Goal: Task Accomplishment & Management: Use online tool/utility

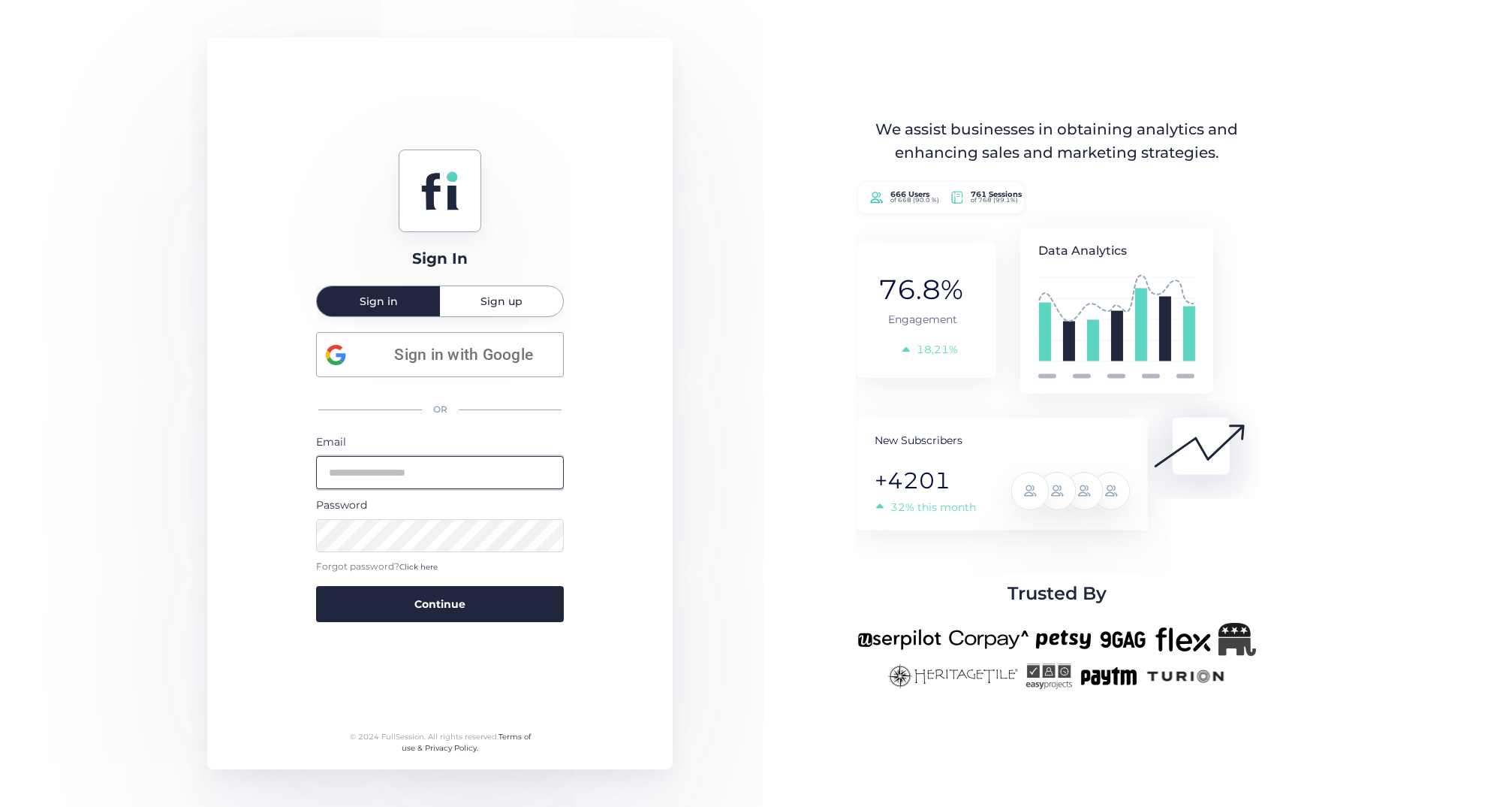
type input "**********"
click at [440, 601] on button "Continue" at bounding box center [440, 604] width 248 height 36
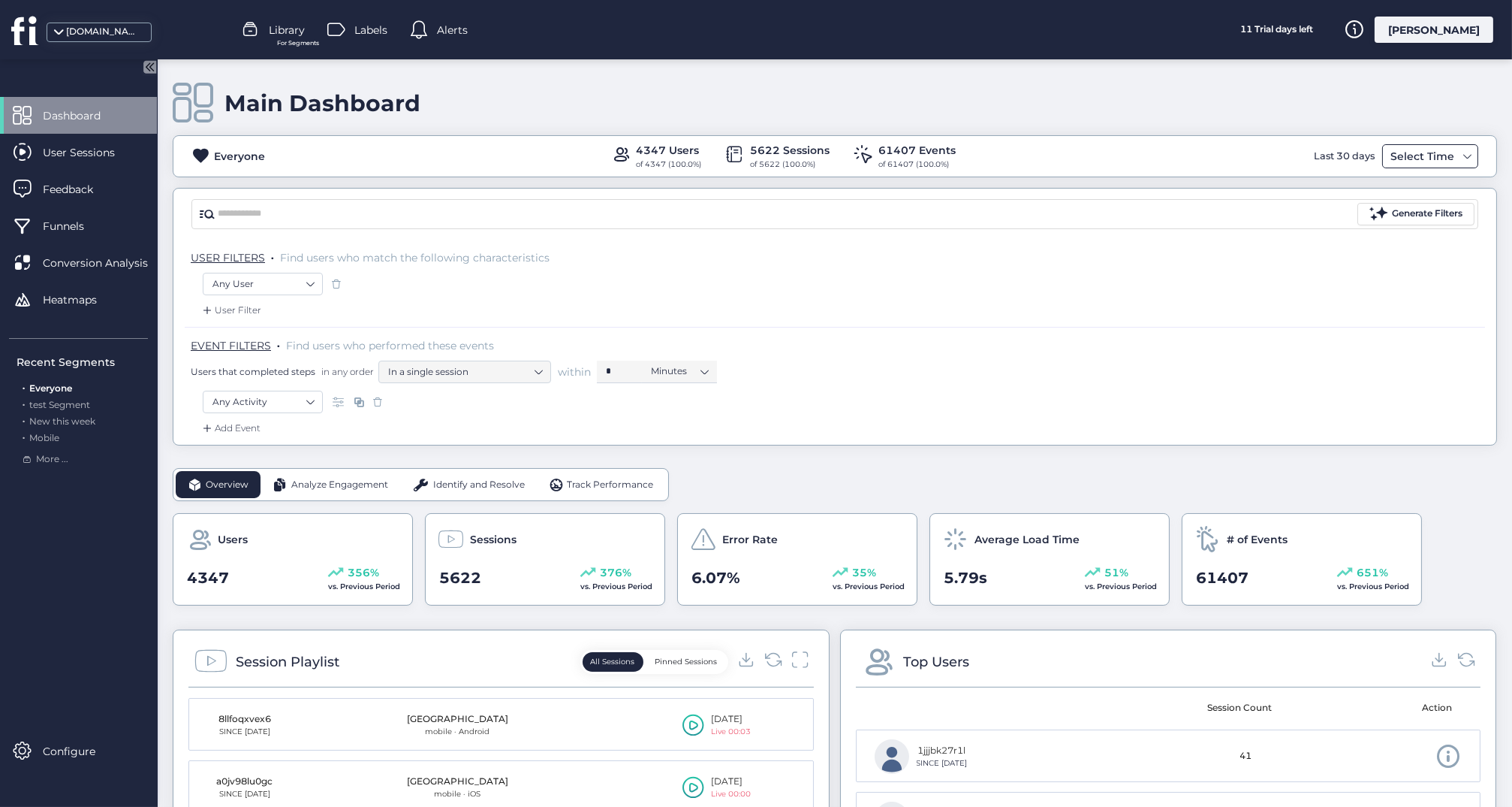
click at [1418, 147] on div "Select Time" at bounding box center [1422, 156] width 71 height 18
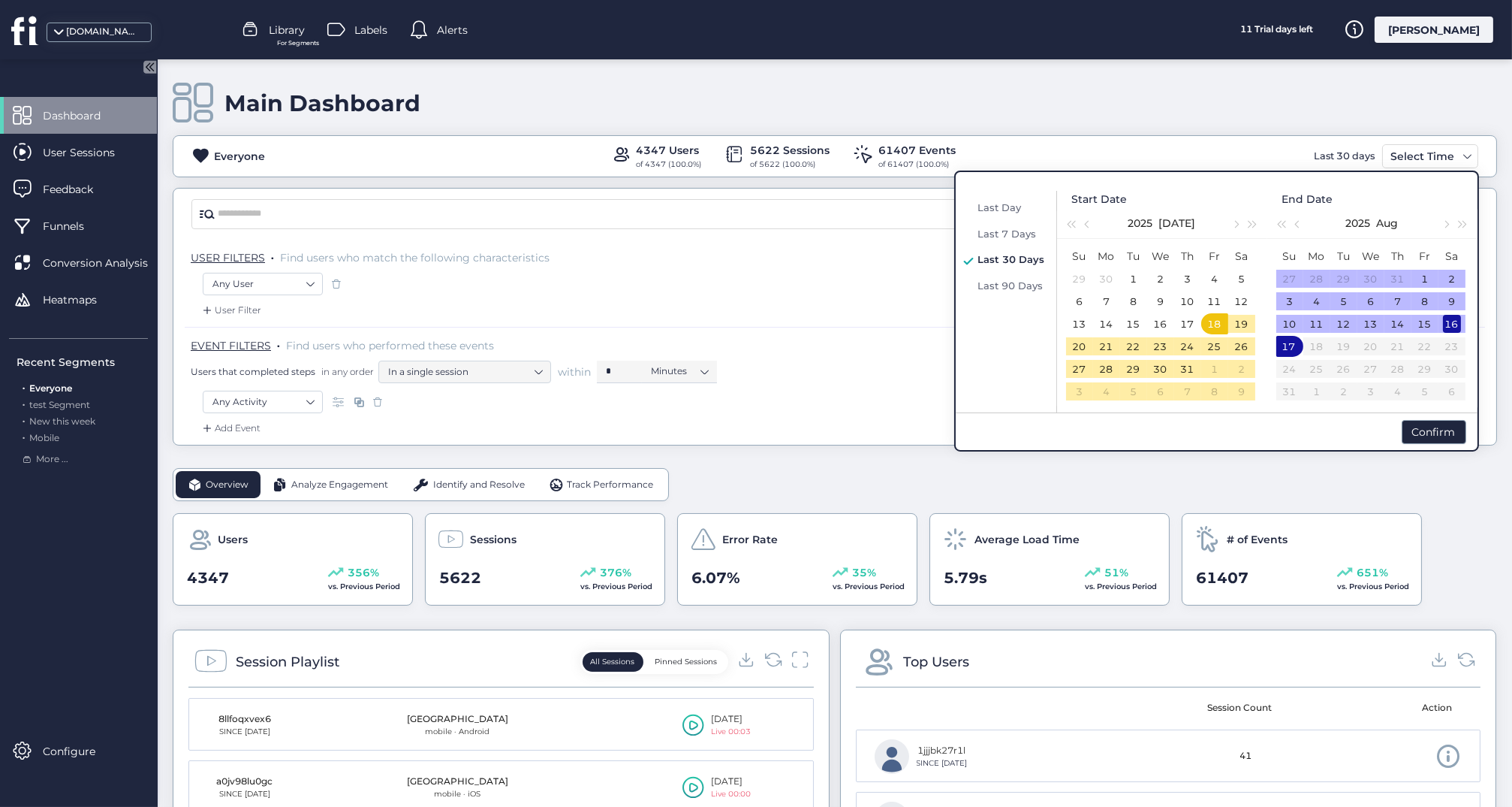
click at [1448, 321] on div "16" at bounding box center [1452, 324] width 18 height 18
click at [1290, 346] on div "17" at bounding box center [1290, 346] width 18 height 18
click at [1239, 355] on div "26" at bounding box center [1242, 346] width 18 height 18
click at [1189, 365] on div "31" at bounding box center [1188, 369] width 18 height 18
click at [1383, 320] on td "13" at bounding box center [1372, 324] width 27 height 22
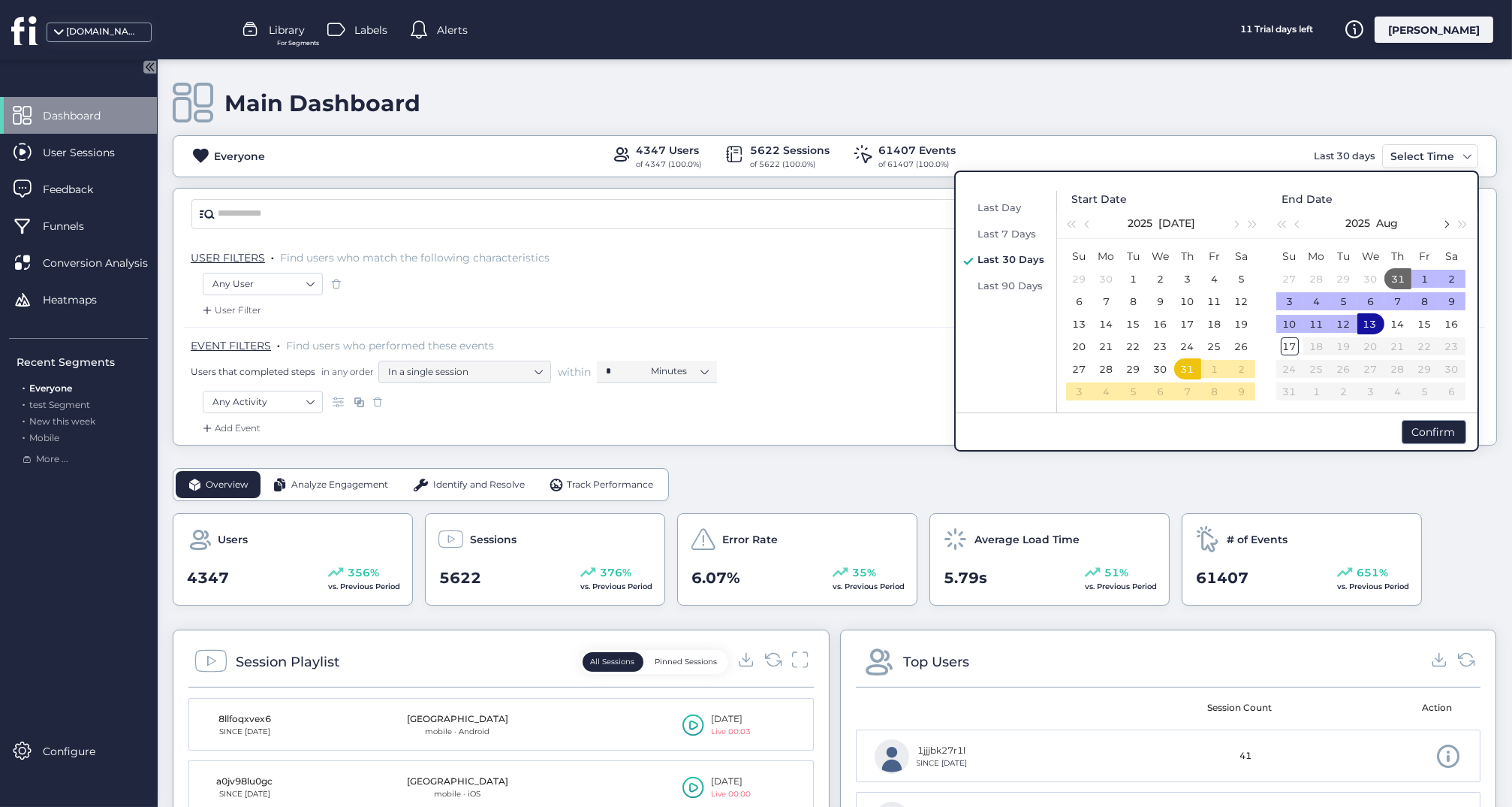
click at [1450, 224] on button "button" at bounding box center [1446, 222] width 17 height 30
click at [1180, 330] on div "17" at bounding box center [1188, 324] width 18 height 18
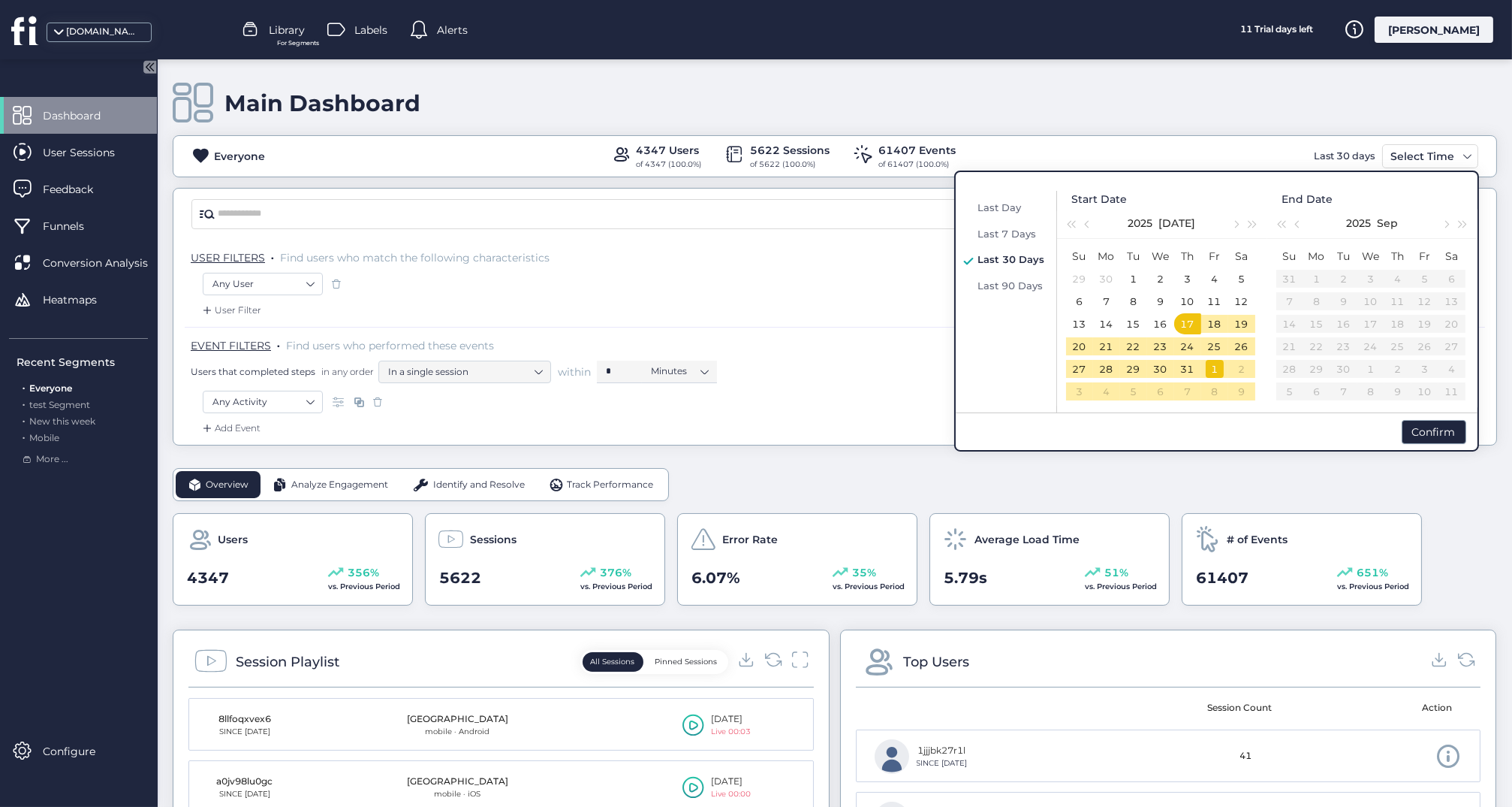
click at [1220, 368] on div "1" at bounding box center [1215, 369] width 18 height 18
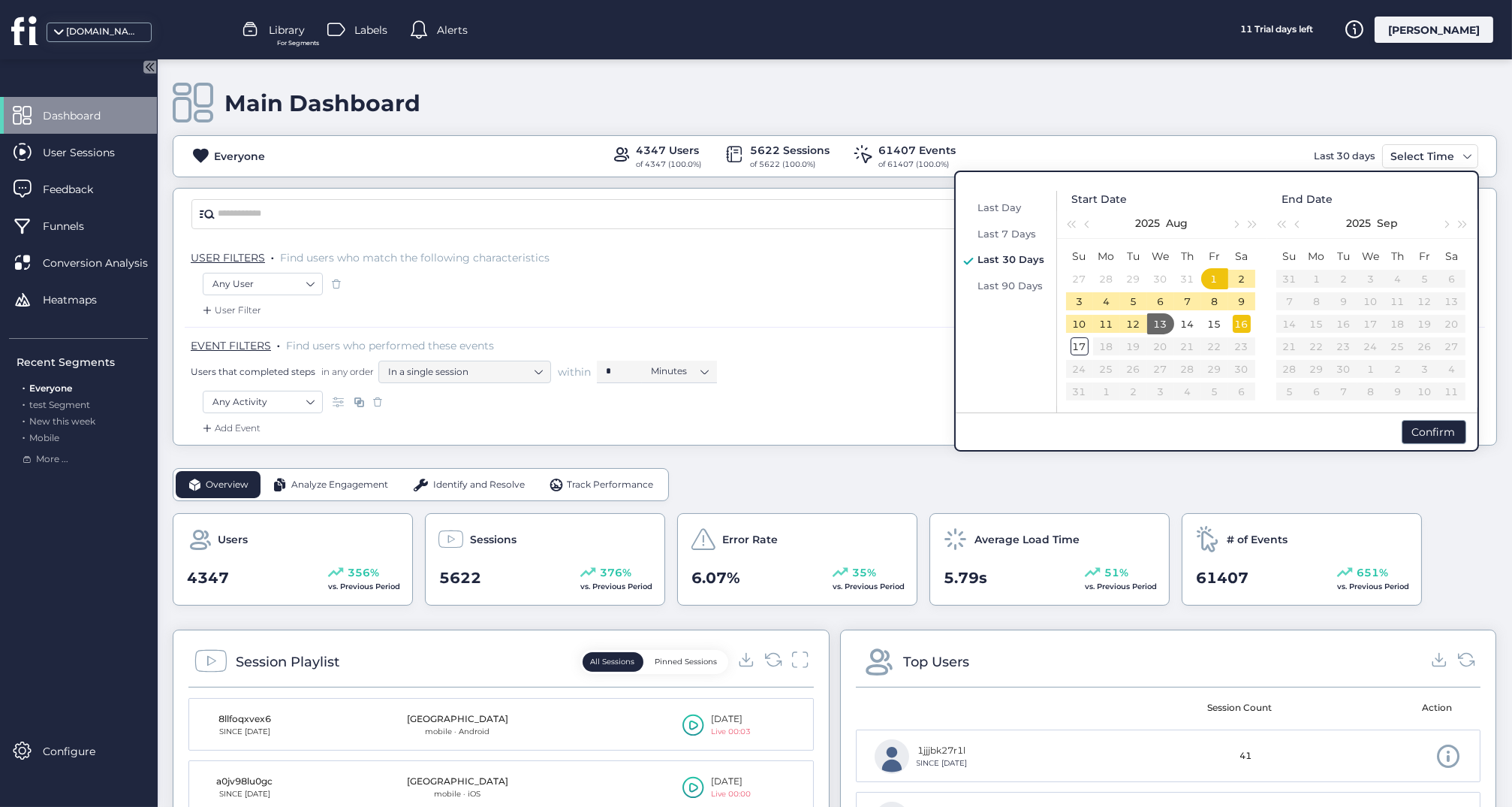
click at [1240, 322] on div "16" at bounding box center [1242, 324] width 18 height 18
click at [1077, 344] on div "17" at bounding box center [1079, 346] width 18 height 18
click at [1238, 323] on div "16" at bounding box center [1242, 324] width 18 height 18
click at [1214, 324] on div "15" at bounding box center [1215, 324] width 18 height 18
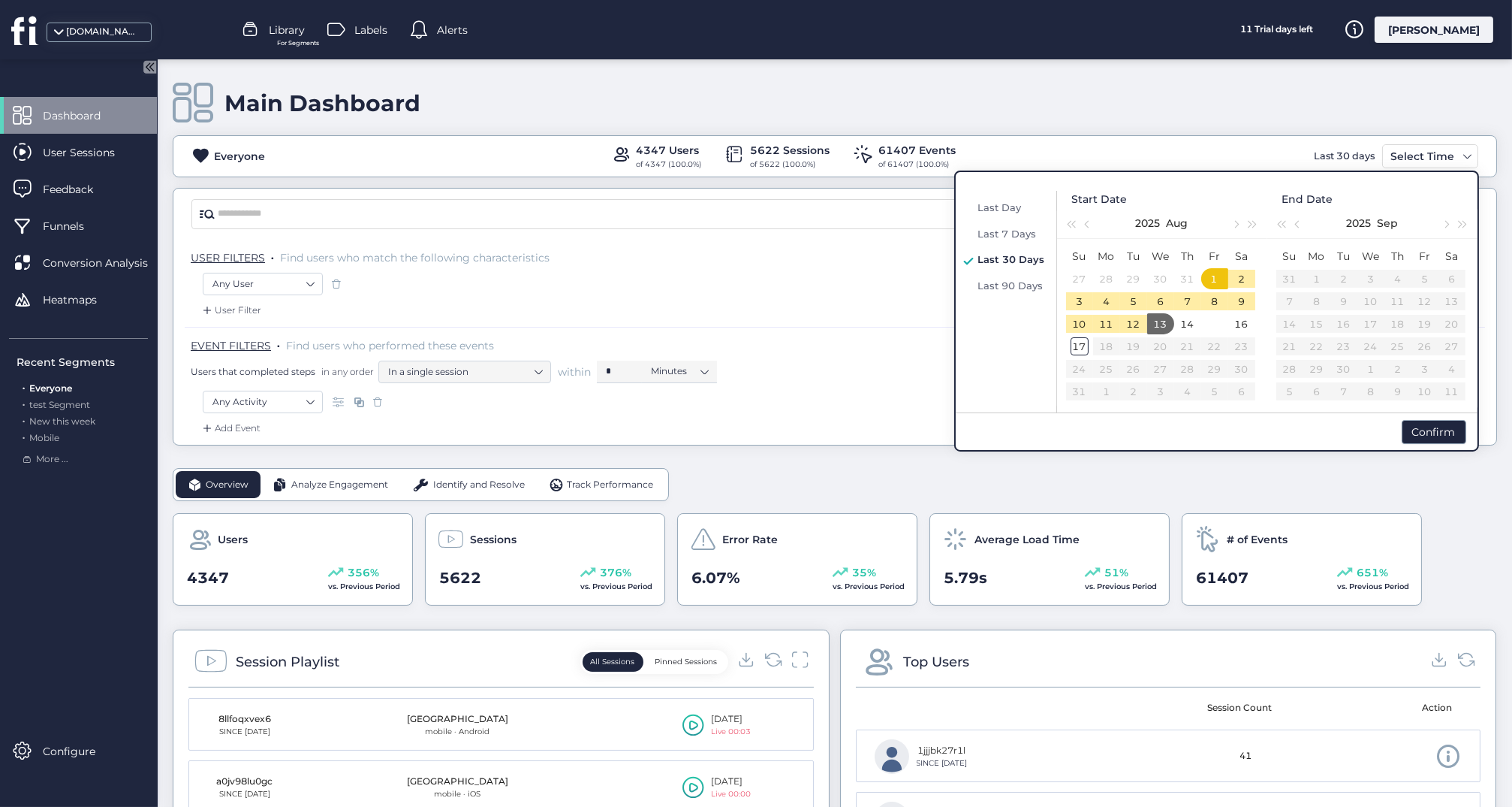
click at [1304, 318] on table "Su Mo Tu We Th Fr Sa 31 1 2 3 4 5 6 7 8 9 10 11 12 13 14 15 16 17 18 19 20 21 2…" at bounding box center [1372, 324] width 189 height 157
click at [1080, 353] on div "17" at bounding box center [1079, 346] width 18 height 18
click at [1233, 316] on div "16" at bounding box center [1242, 324] width 18 height 18
click at [1215, 319] on div "15" at bounding box center [1215, 324] width 18 height 18
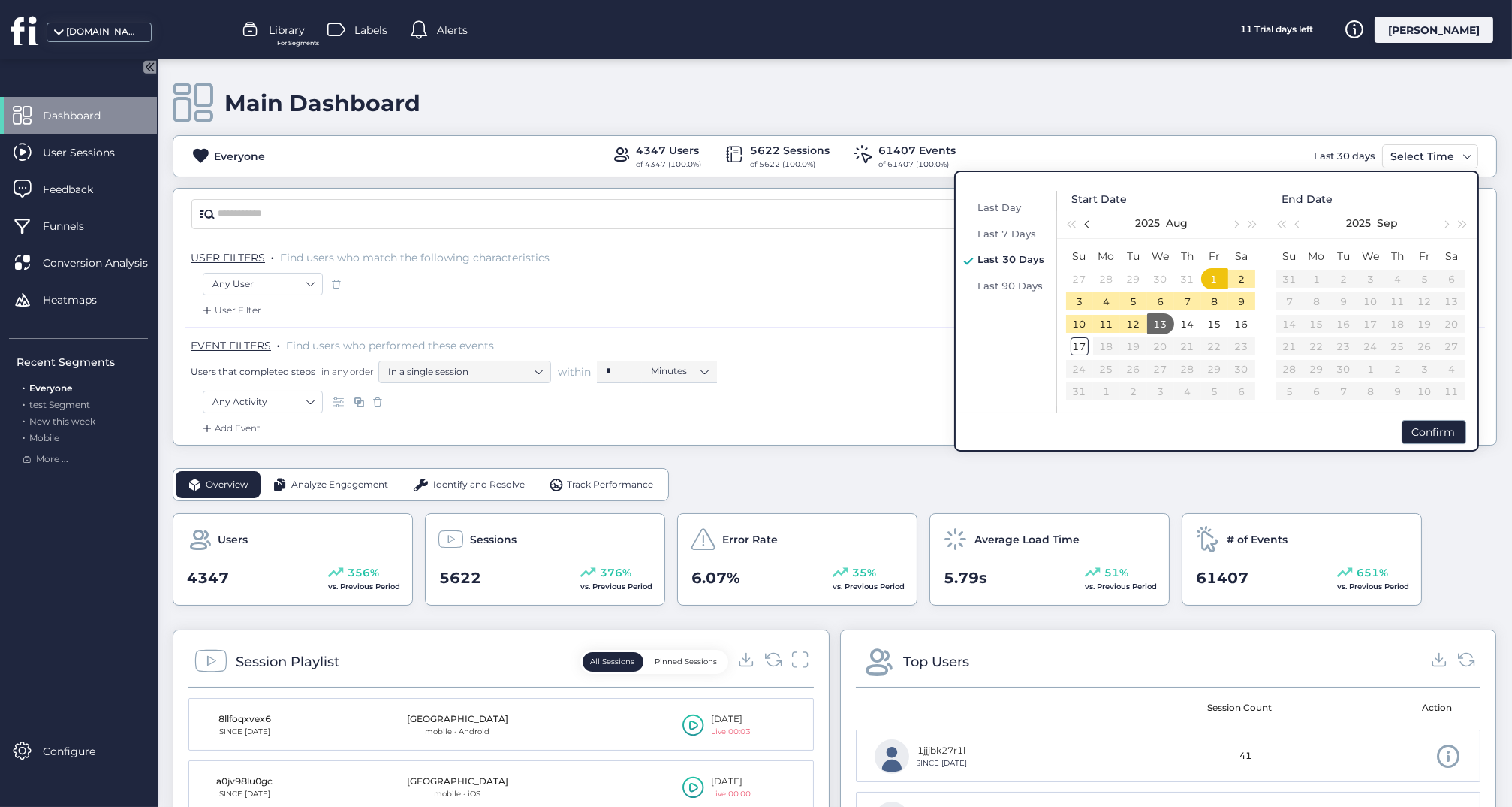
click at [1087, 225] on span "button" at bounding box center [1087, 224] width 7 height 7
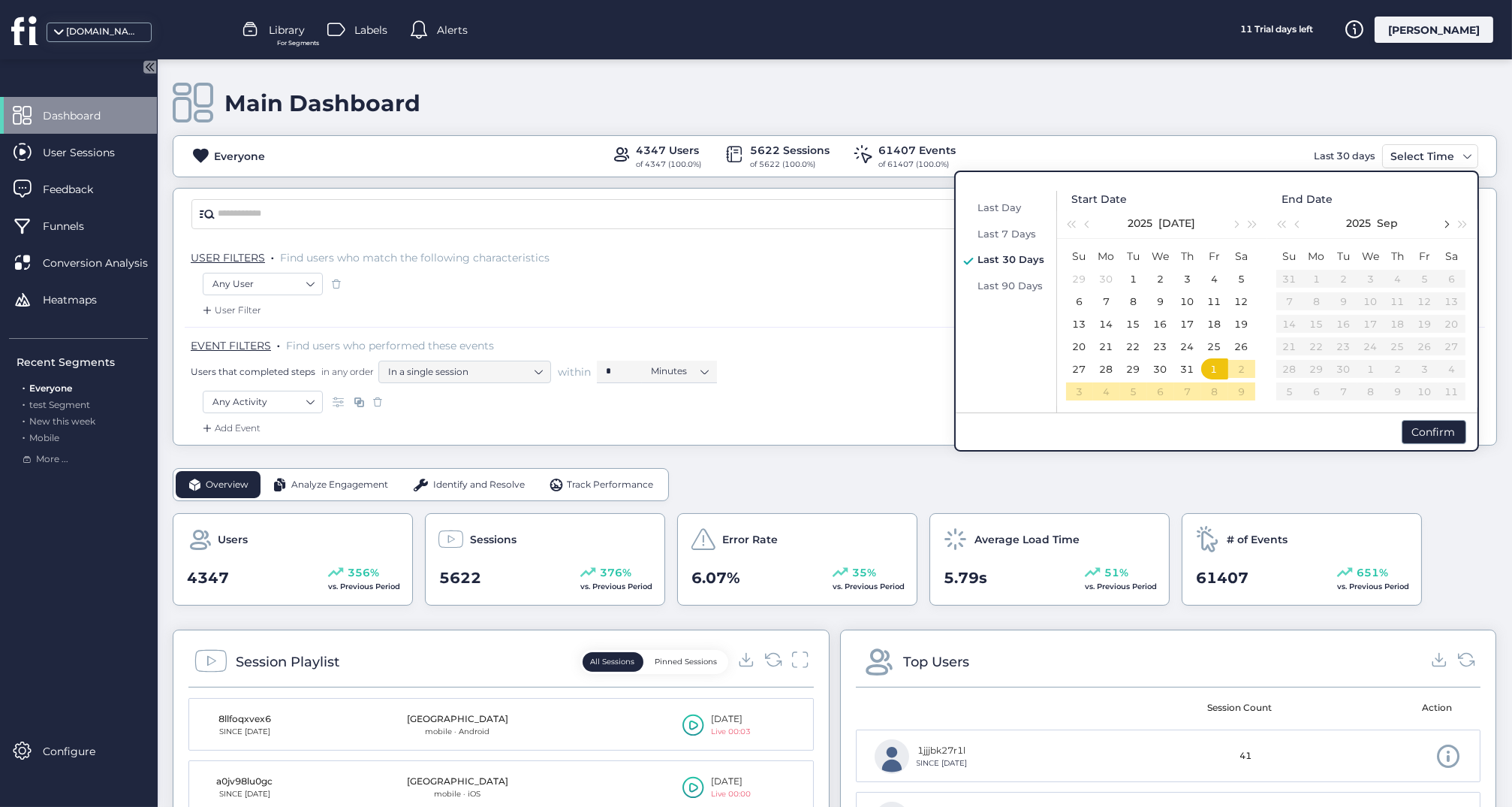
click at [1450, 230] on button "button" at bounding box center [1446, 222] width 17 height 30
click at [1295, 225] on button "button" at bounding box center [1298, 222] width 17 height 30
click at [1449, 324] on div "16" at bounding box center [1452, 324] width 18 height 18
click at [1293, 341] on div "17" at bounding box center [1290, 346] width 18 height 18
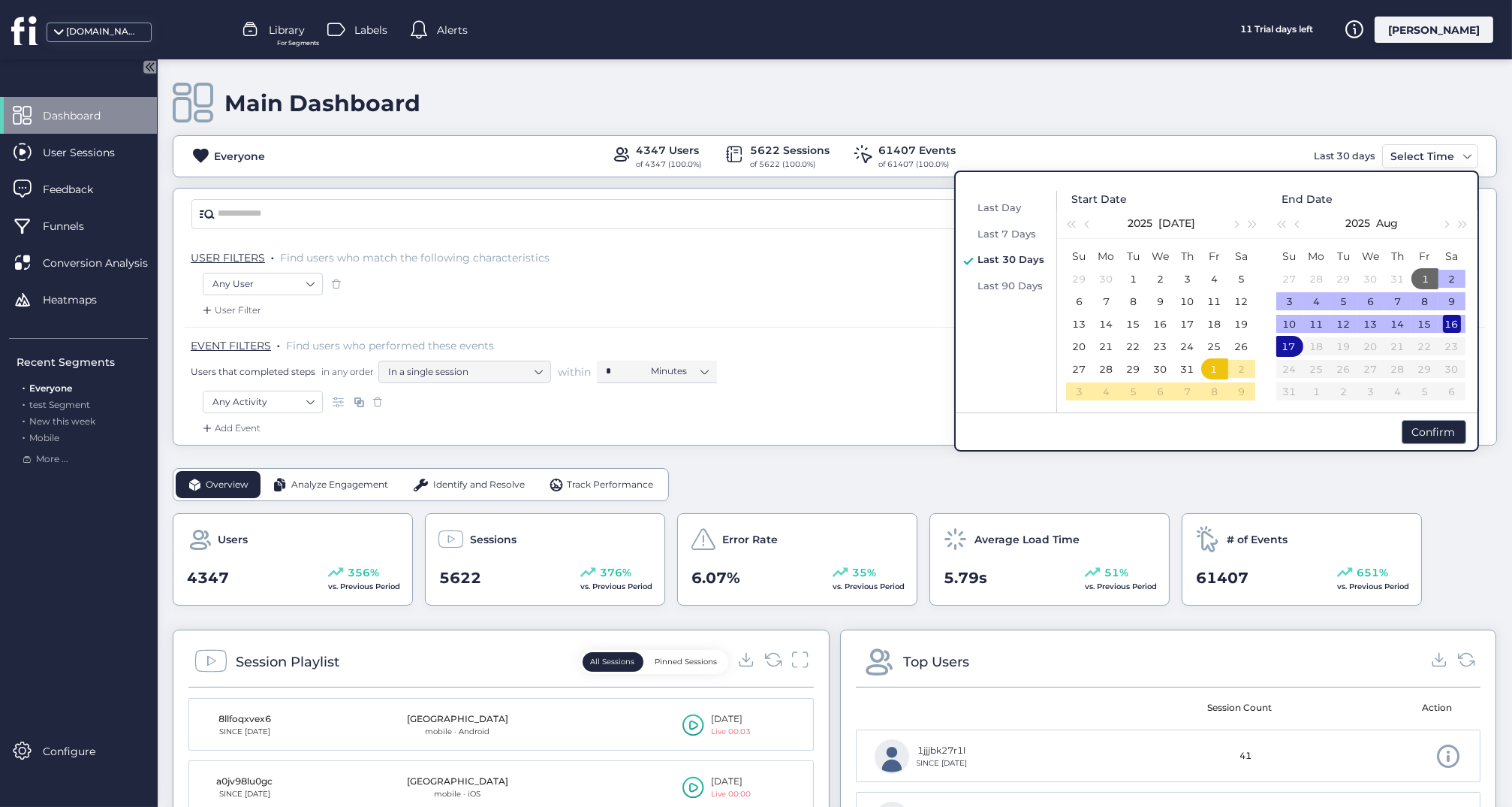
click at [1457, 321] on div "16" at bounding box center [1452, 324] width 18 height 18
click at [1457, 321] on div "16" at bounding box center [1450, 324] width 18 height 18
click at [1458, 279] on div "2" at bounding box center [1452, 279] width 18 height 18
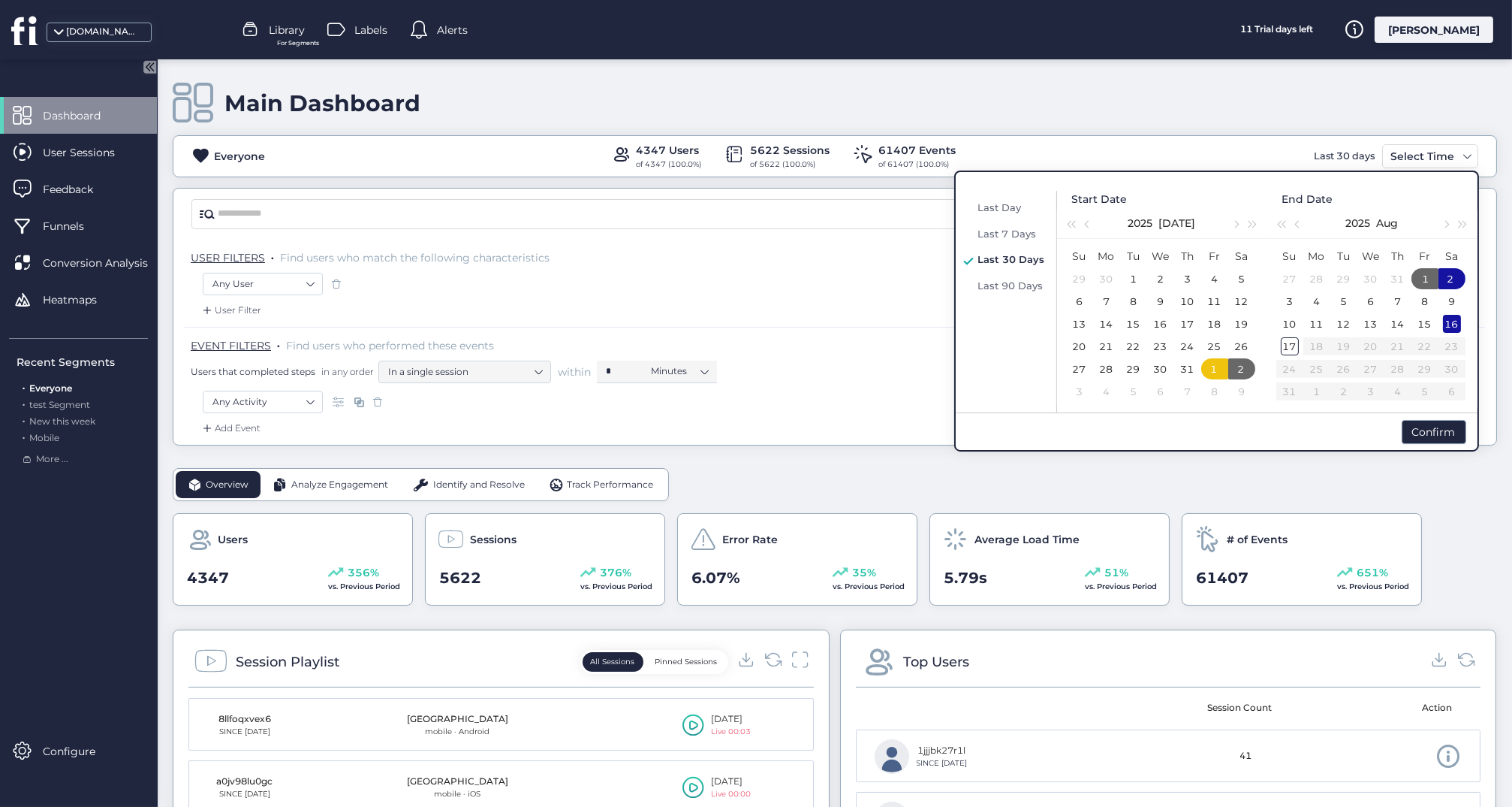
click at [1448, 323] on div "16" at bounding box center [1452, 324] width 18 height 18
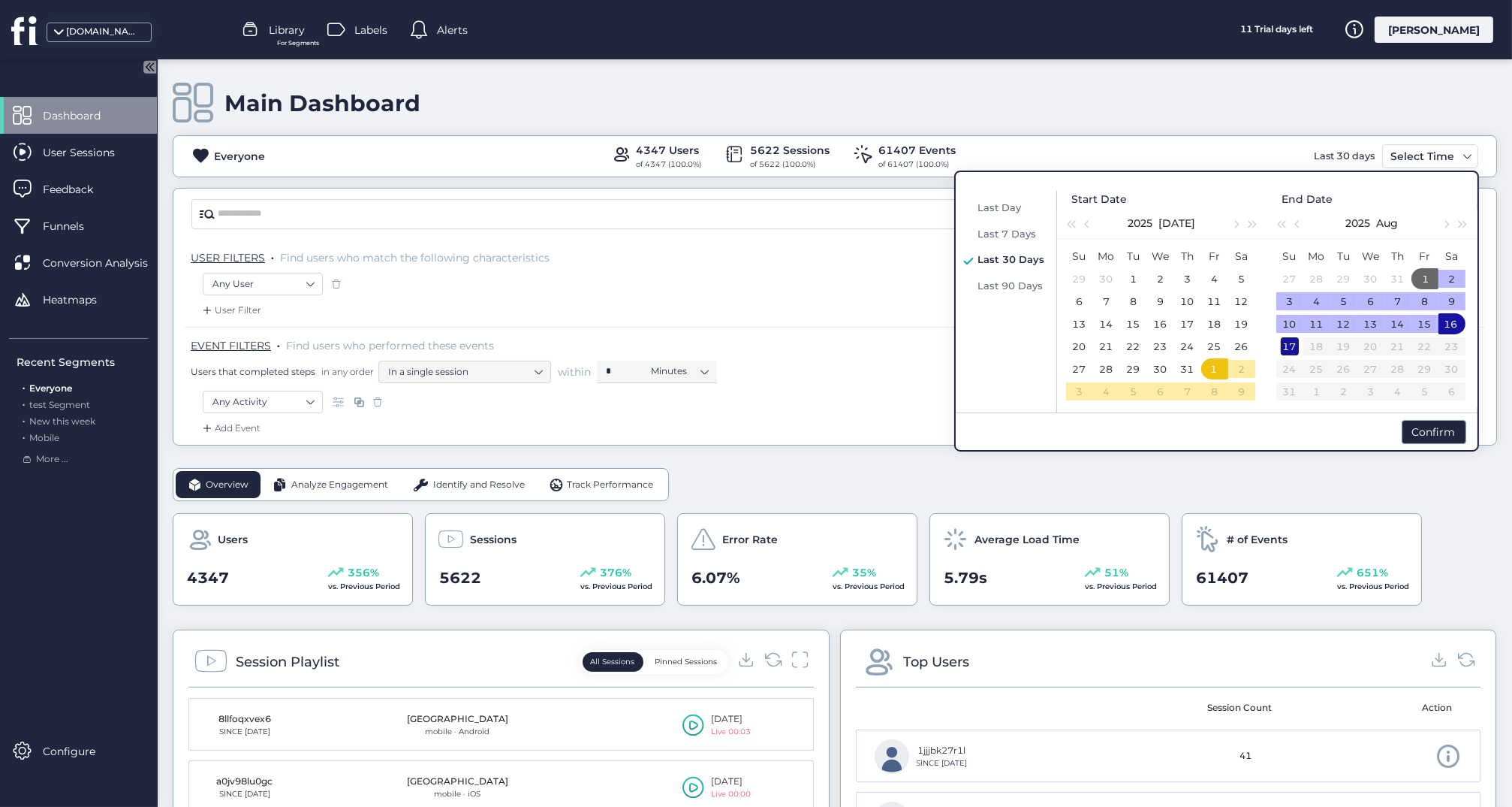
click at [1288, 348] on div "17" at bounding box center [1290, 346] width 18 height 18
click at [1288, 348] on div "17" at bounding box center [1288, 346] width 18 height 18
click at [1447, 324] on div "16" at bounding box center [1452, 324] width 18 height 18
click at [1447, 324] on div "16" at bounding box center [1450, 324] width 18 height 18
click at [1286, 346] on div "17" at bounding box center [1290, 346] width 18 height 18
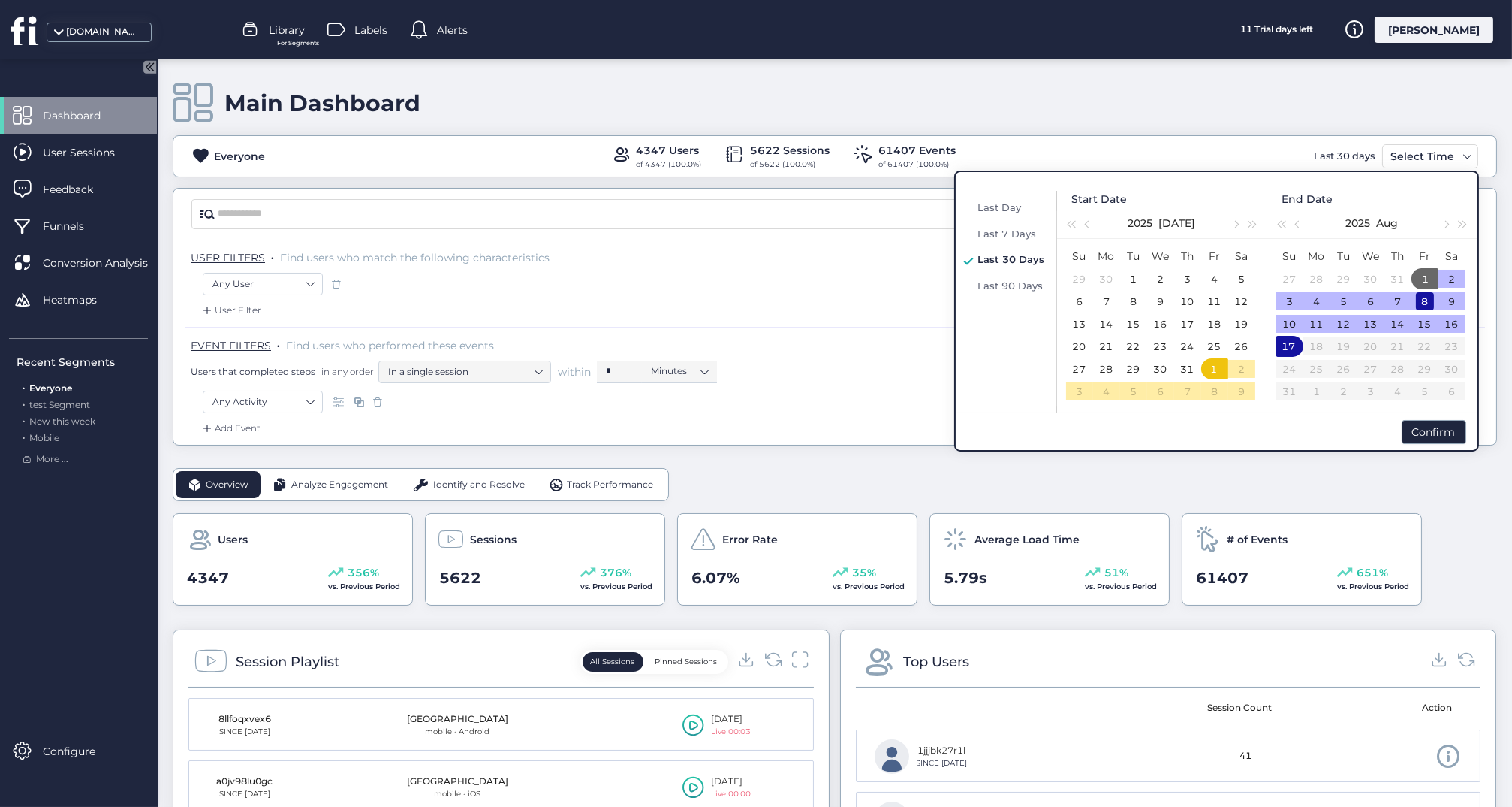
click at [1432, 298] on div "8" at bounding box center [1425, 301] width 18 height 18
click at [1451, 322] on div "16" at bounding box center [1452, 324] width 18 height 18
click at [1290, 348] on div "17" at bounding box center [1290, 346] width 18 height 18
click at [1417, 426] on div "Confirm" at bounding box center [1434, 432] width 64 height 24
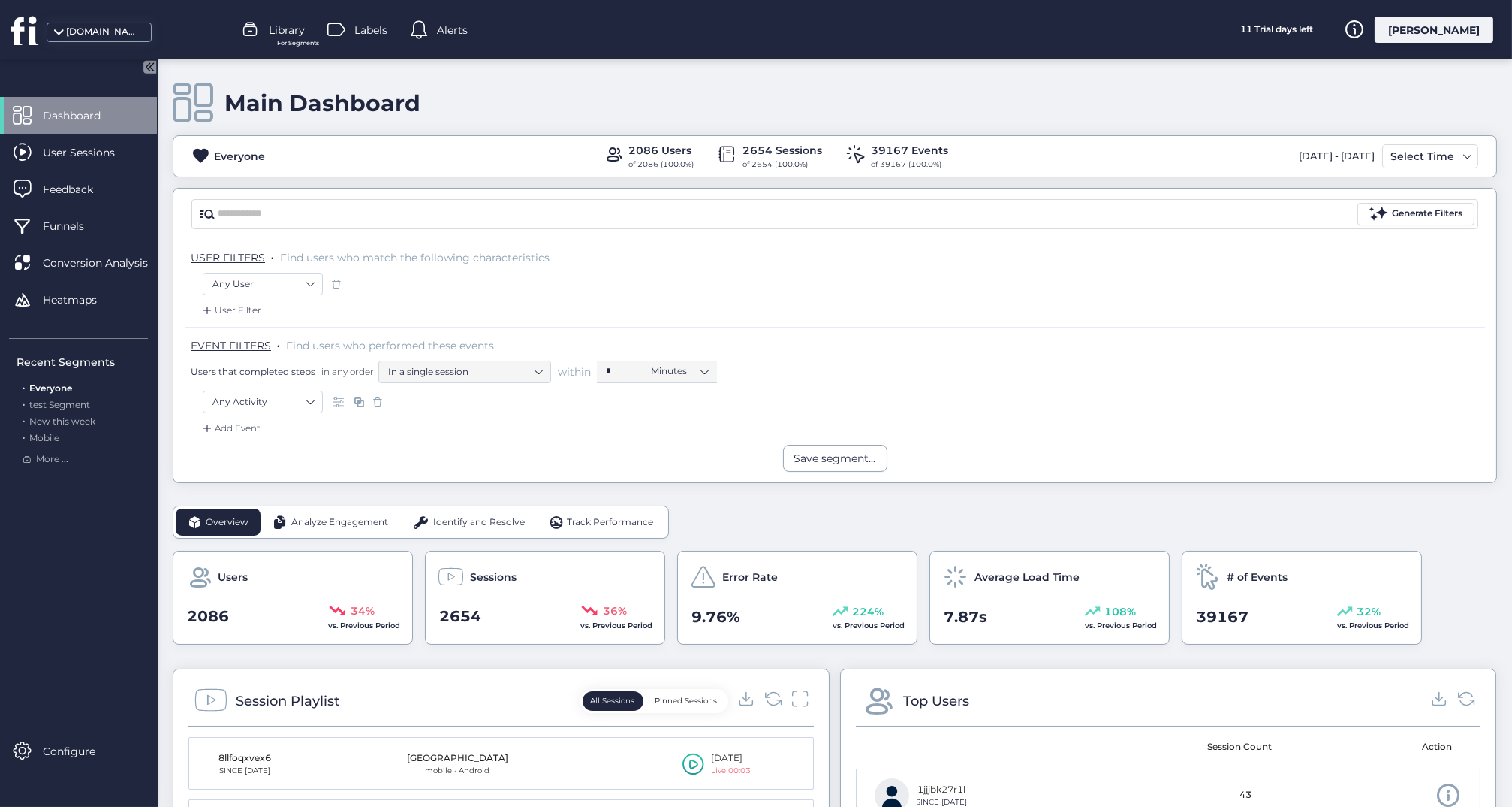
click at [1353, 161] on div "[DATE] - [DATE]" at bounding box center [1337, 157] width 83 height 24
click at [1469, 159] on span at bounding box center [1468, 156] width 12 height 12
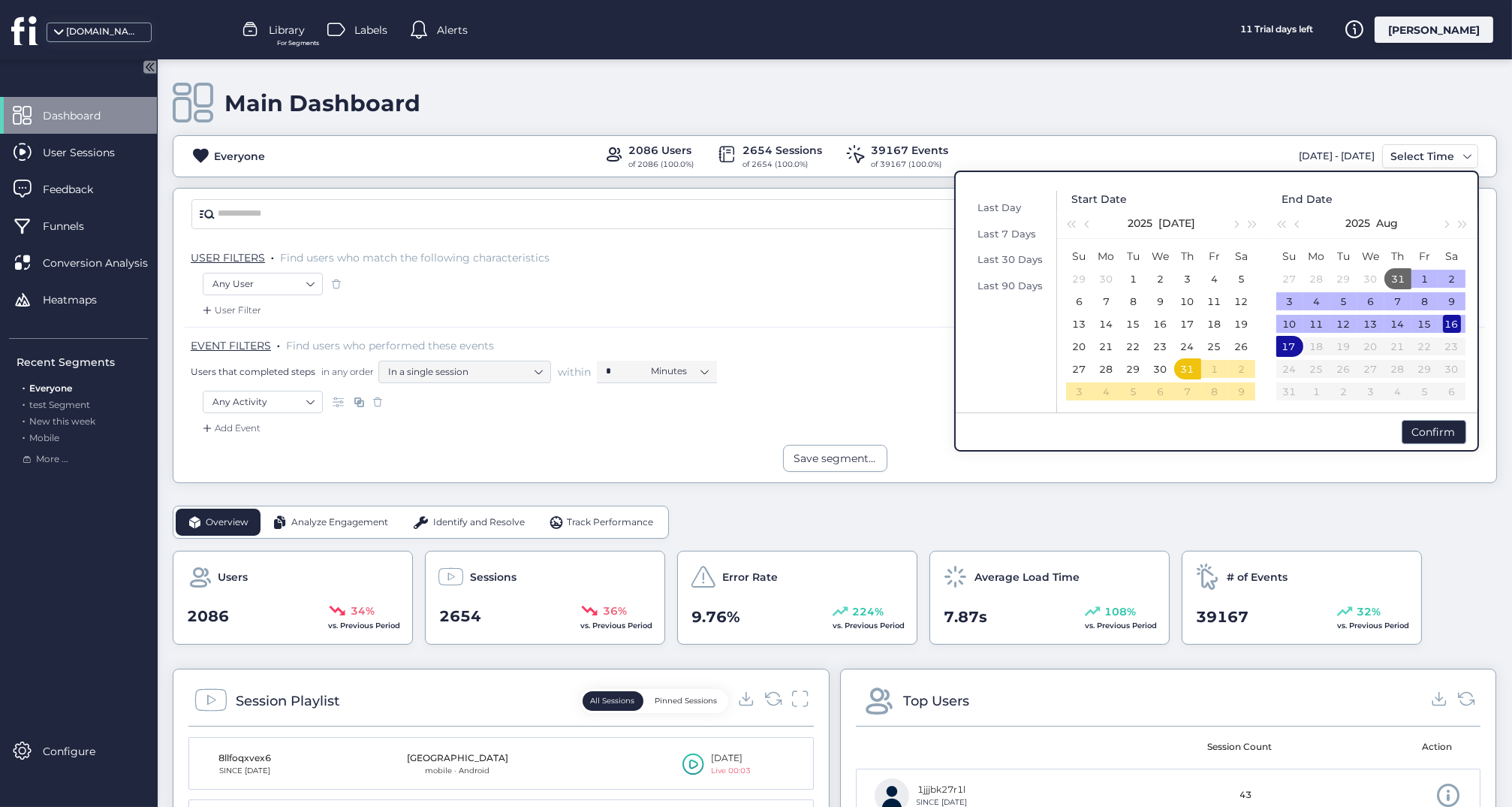
click at [1453, 321] on div "16" at bounding box center [1452, 324] width 18 height 18
click at [1289, 344] on div "17" at bounding box center [1290, 346] width 18 height 18
click at [1397, 321] on div "14" at bounding box center [1398, 324] width 18 height 18
click at [1453, 322] on div "16" at bounding box center [1452, 324] width 18 height 18
click at [1412, 321] on td "15" at bounding box center [1425, 324] width 27 height 22
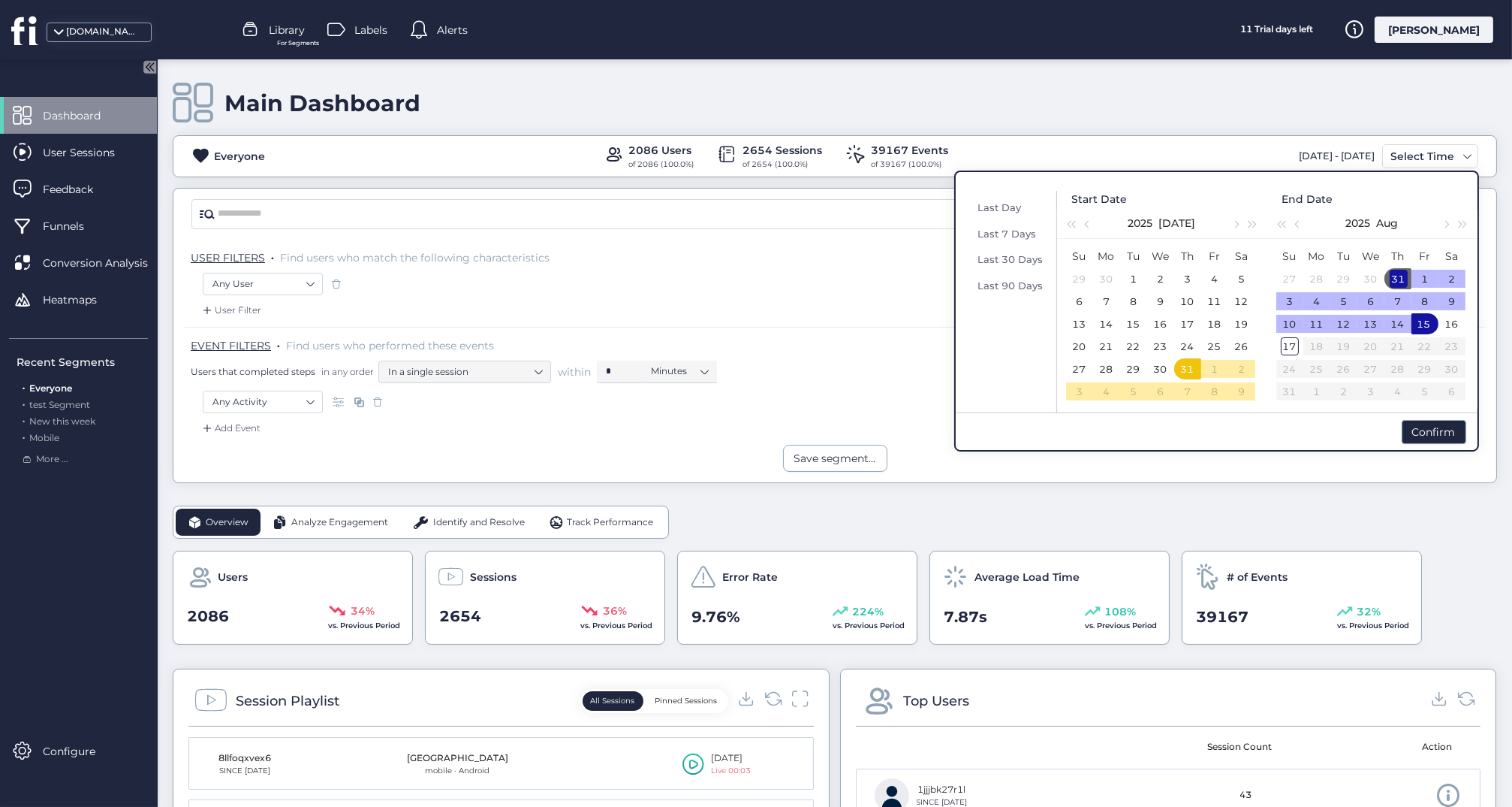
click at [1402, 270] on div "31" at bounding box center [1399, 279] width 18 height 18
click at [1422, 275] on div "1" at bounding box center [1425, 279] width 18 height 18
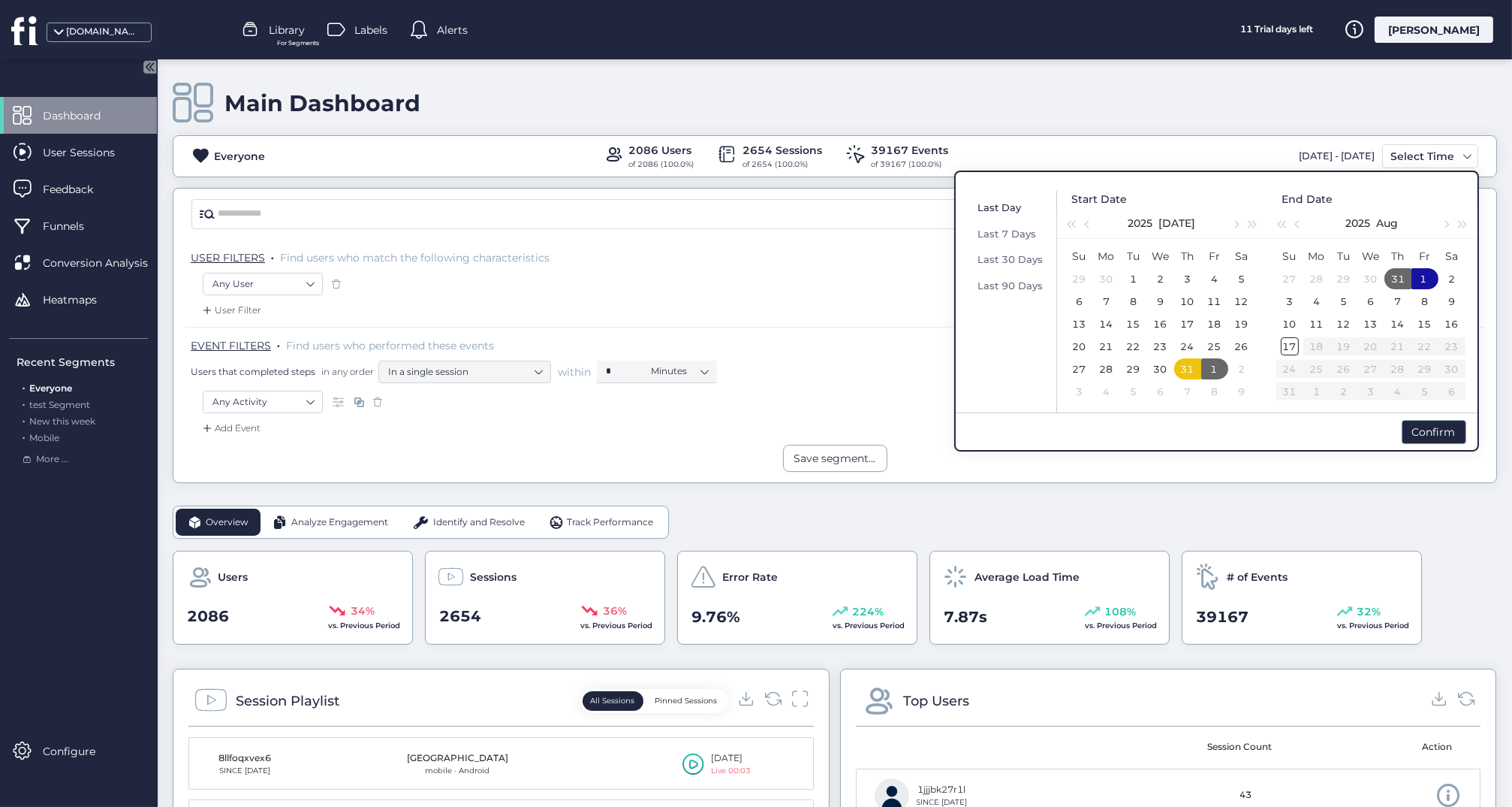
click at [1003, 202] on span "Last Day" at bounding box center [1000, 207] width 43 height 12
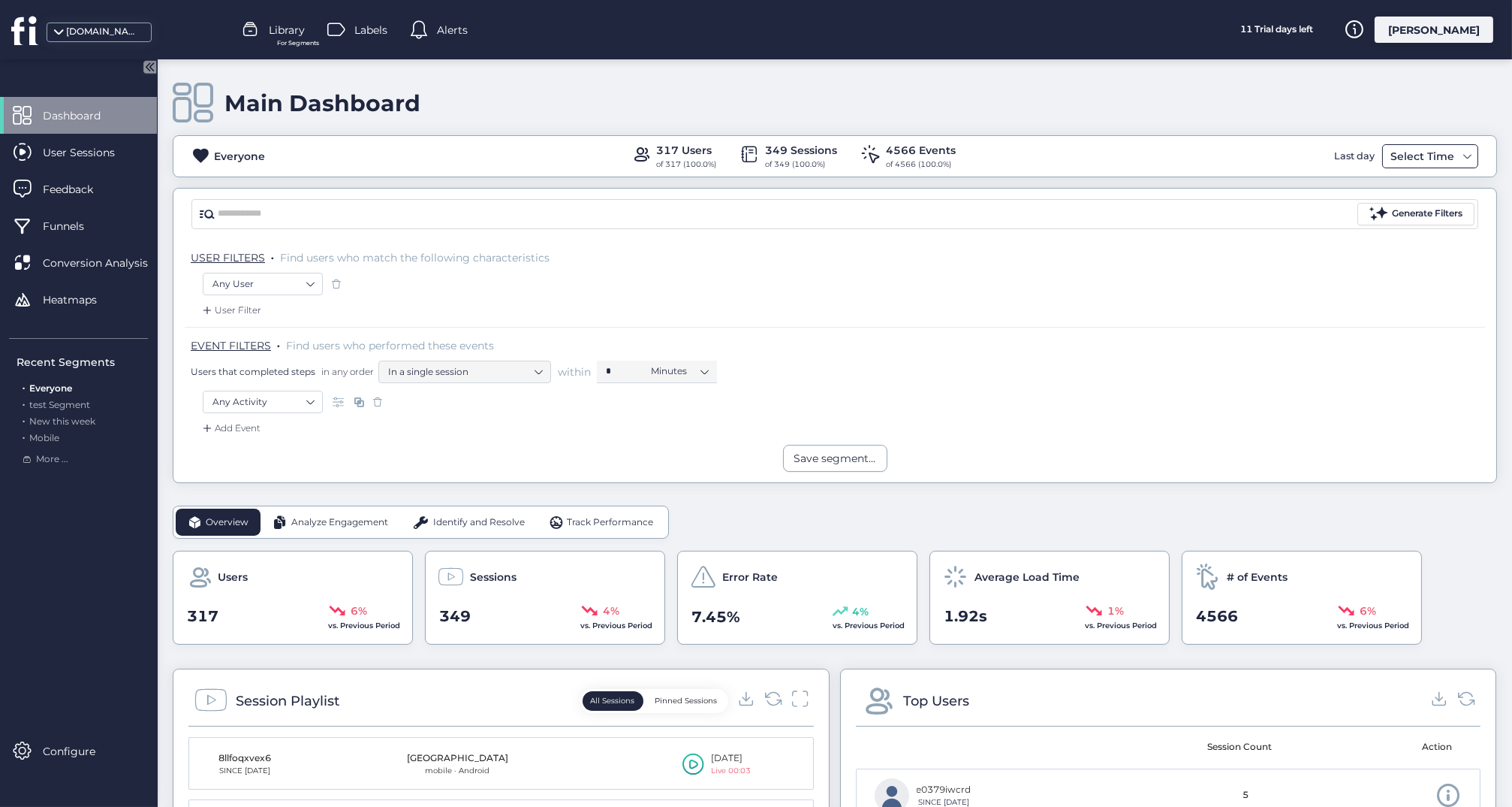
click at [1408, 157] on div "Select Time" at bounding box center [1422, 156] width 71 height 18
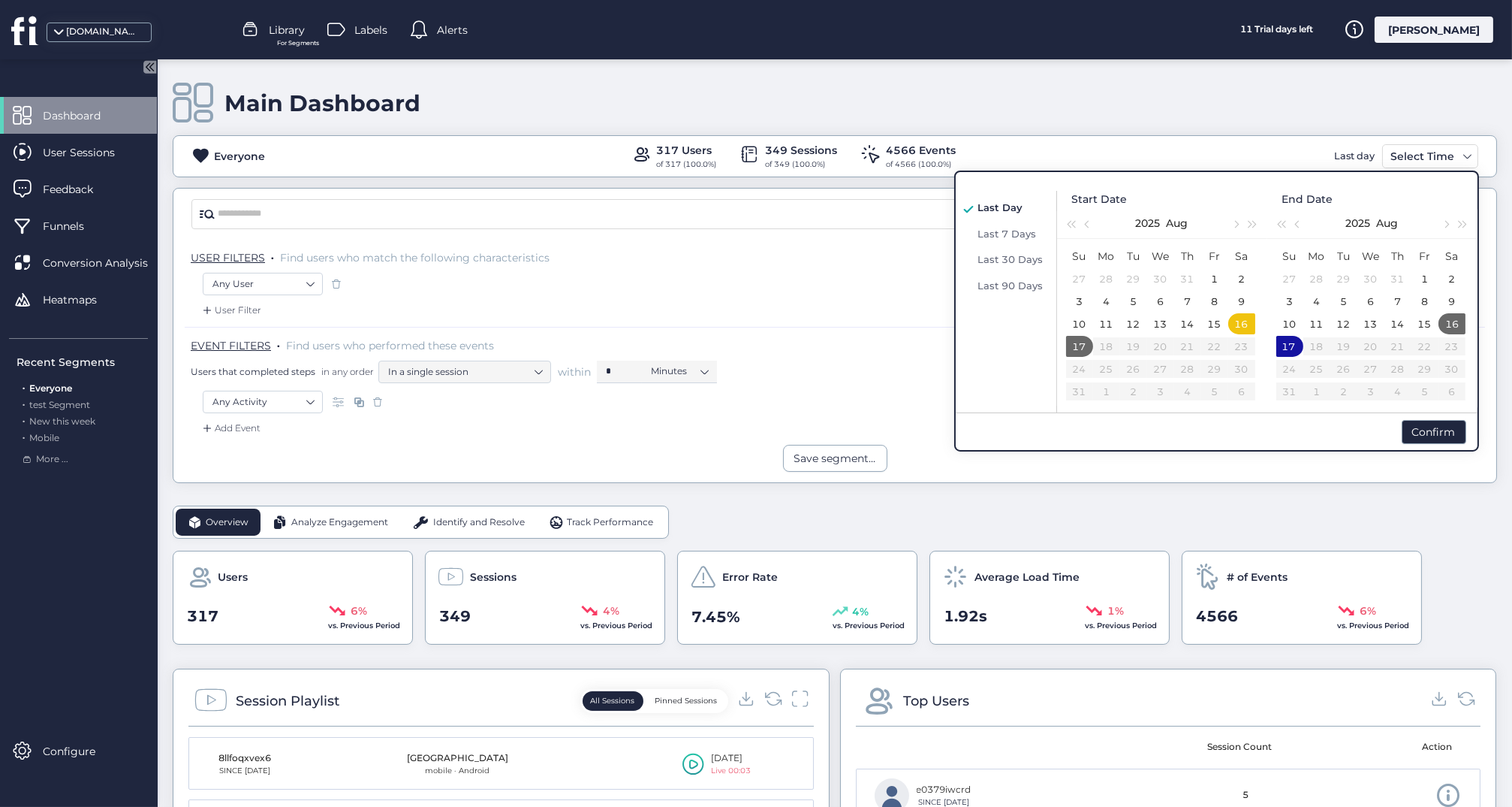
click at [880, 239] on div "USER FILTERS . Find users who match the following characteristics" at bounding box center [835, 255] width 1301 height 33
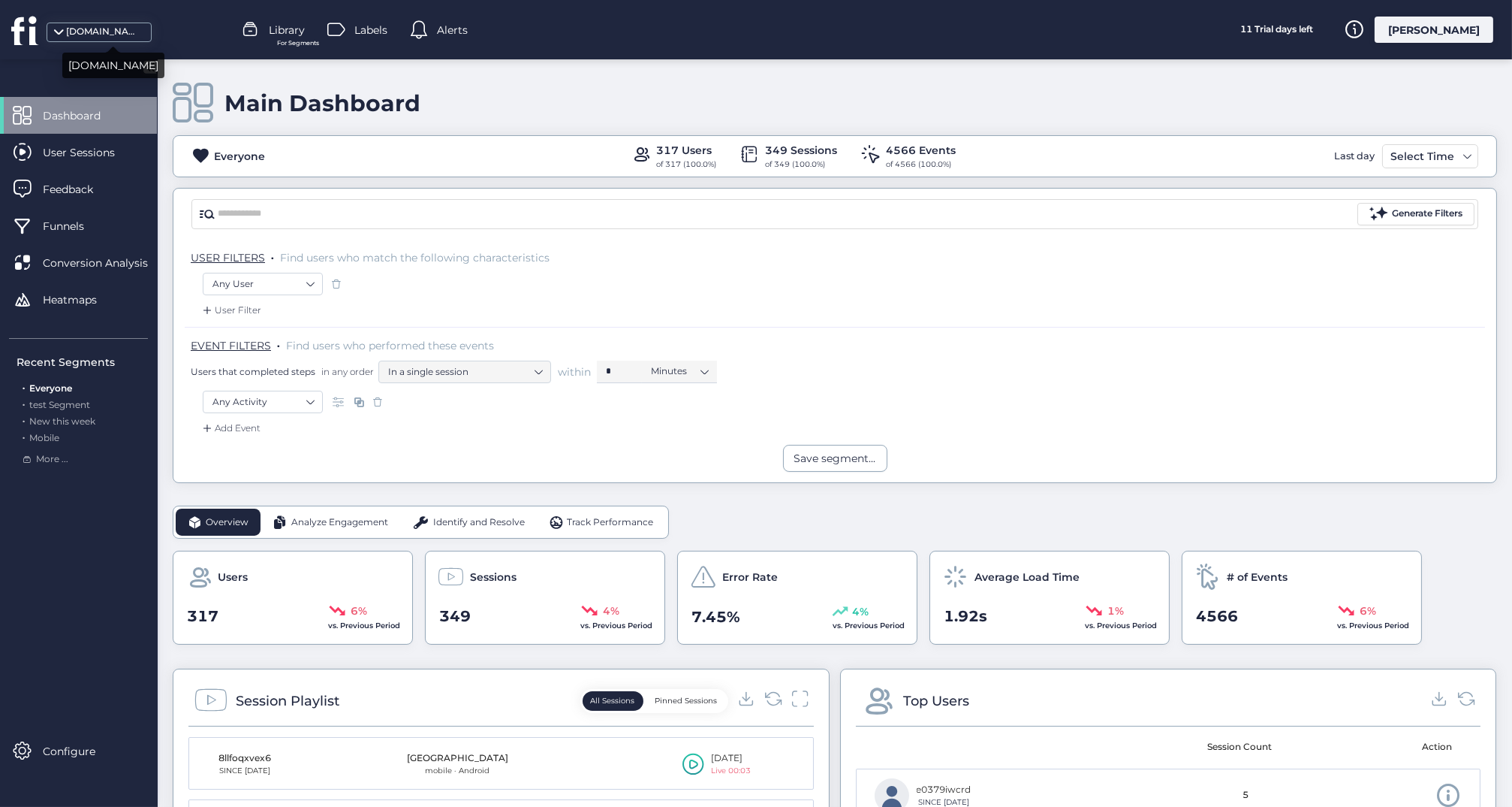
click at [126, 28] on div "[DOMAIN_NAME]" at bounding box center [104, 32] width 75 height 14
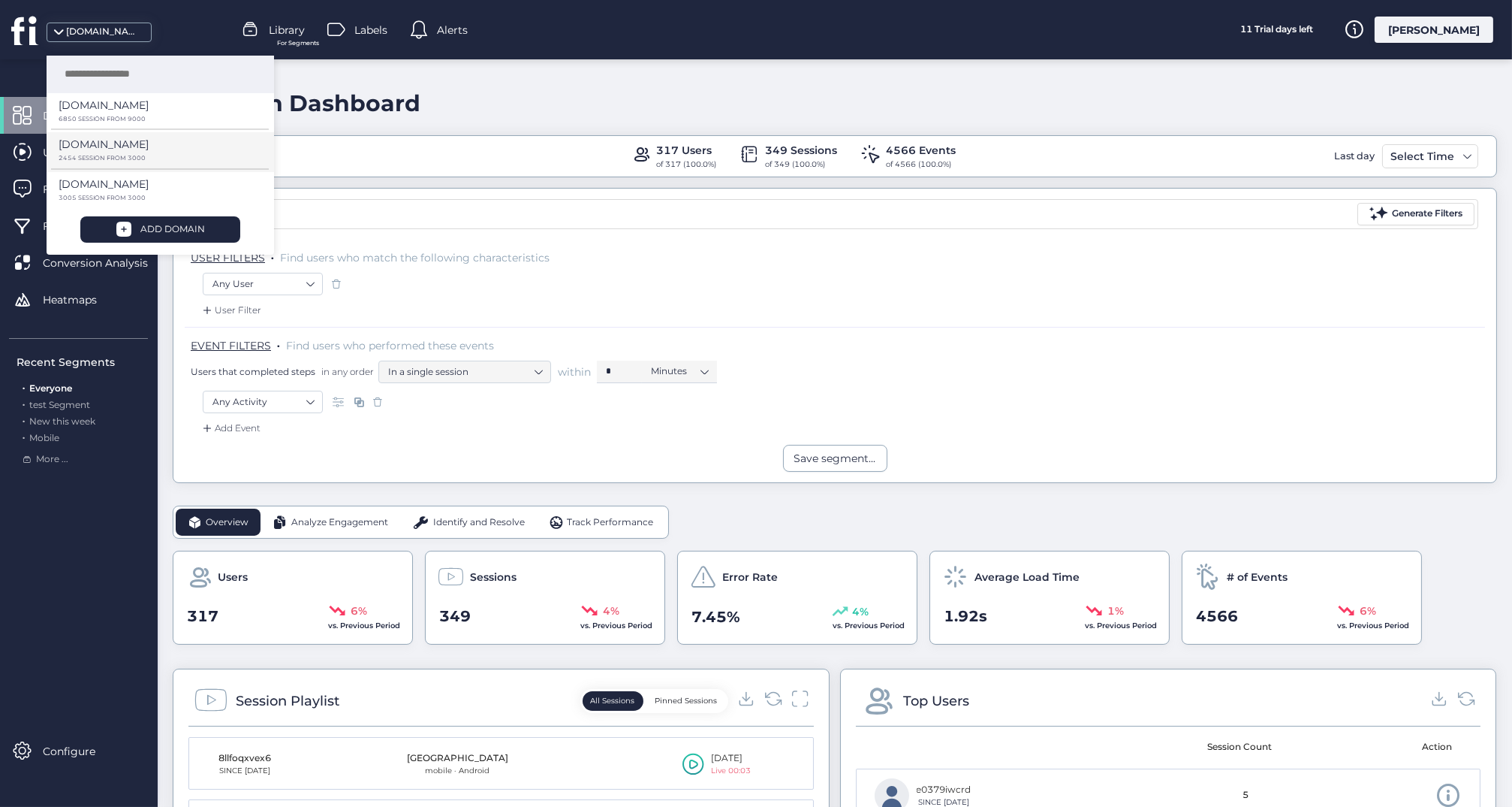
click at [94, 113] on p "[DOMAIN_NAME]" at bounding box center [104, 105] width 90 height 17
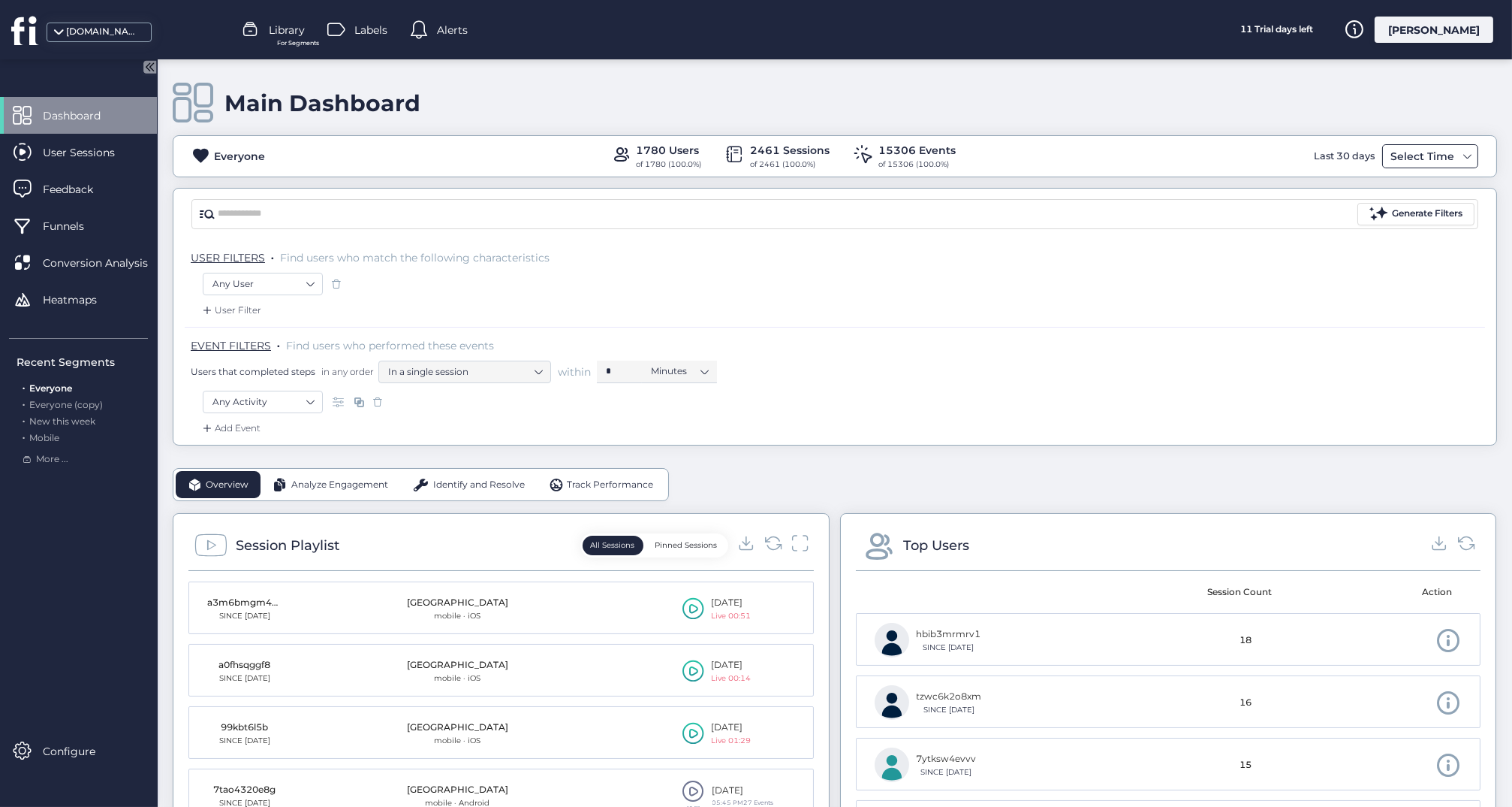
click at [1441, 152] on div "Select Time" at bounding box center [1422, 156] width 71 height 18
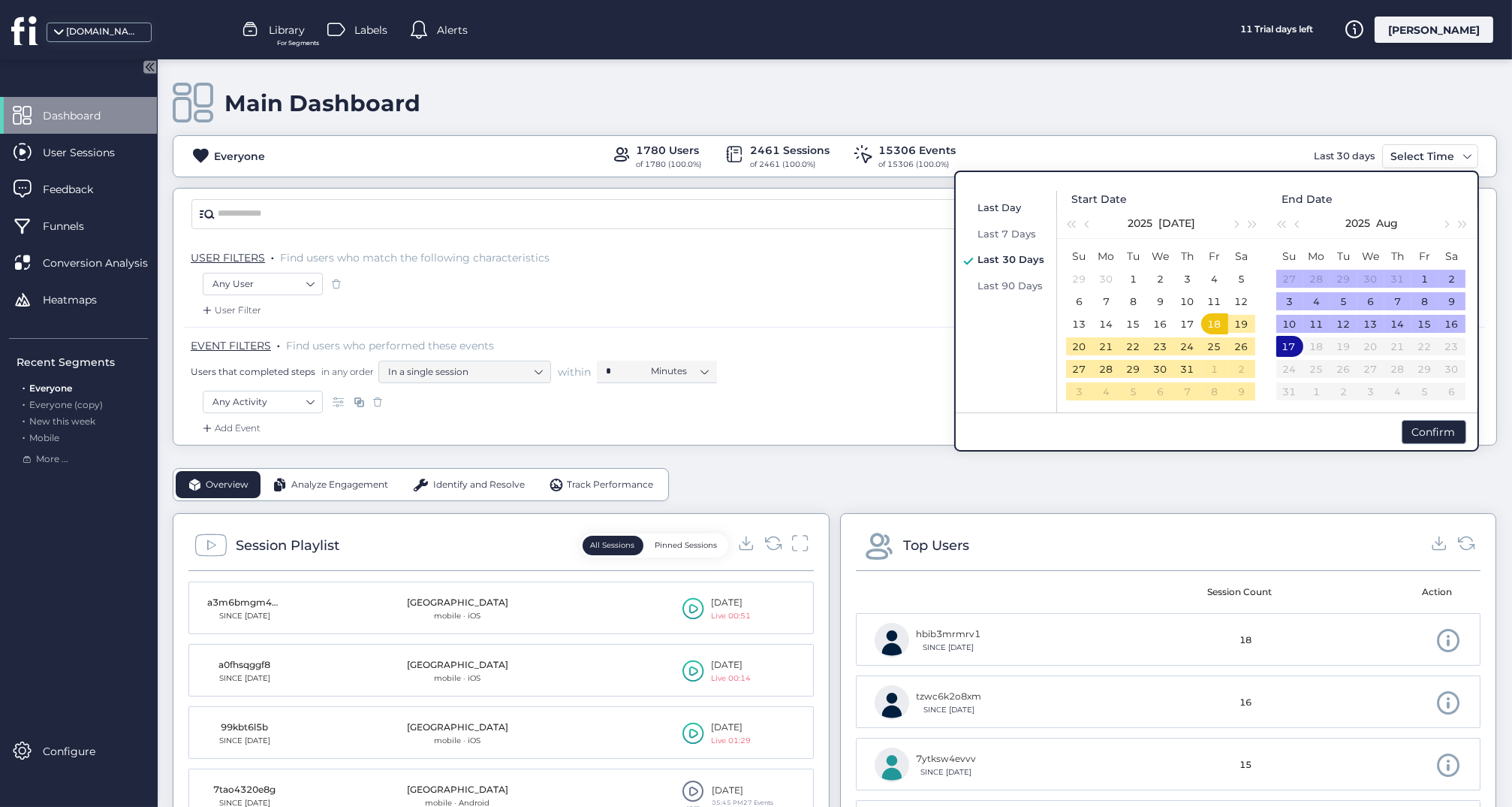
click at [1000, 203] on span "Last Day" at bounding box center [1000, 207] width 43 height 12
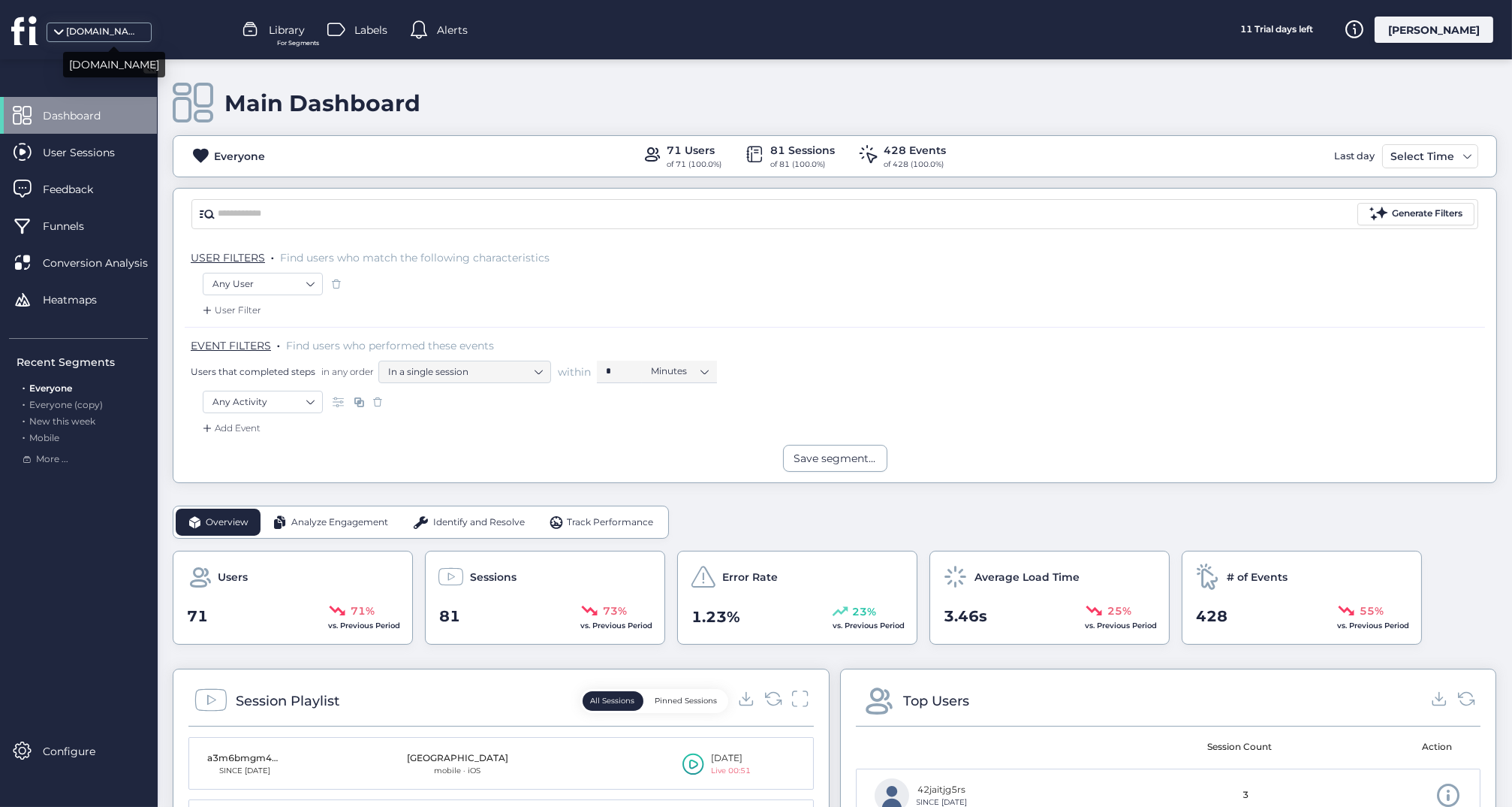
click at [81, 26] on div "[DOMAIN_NAME]" at bounding box center [104, 32] width 75 height 14
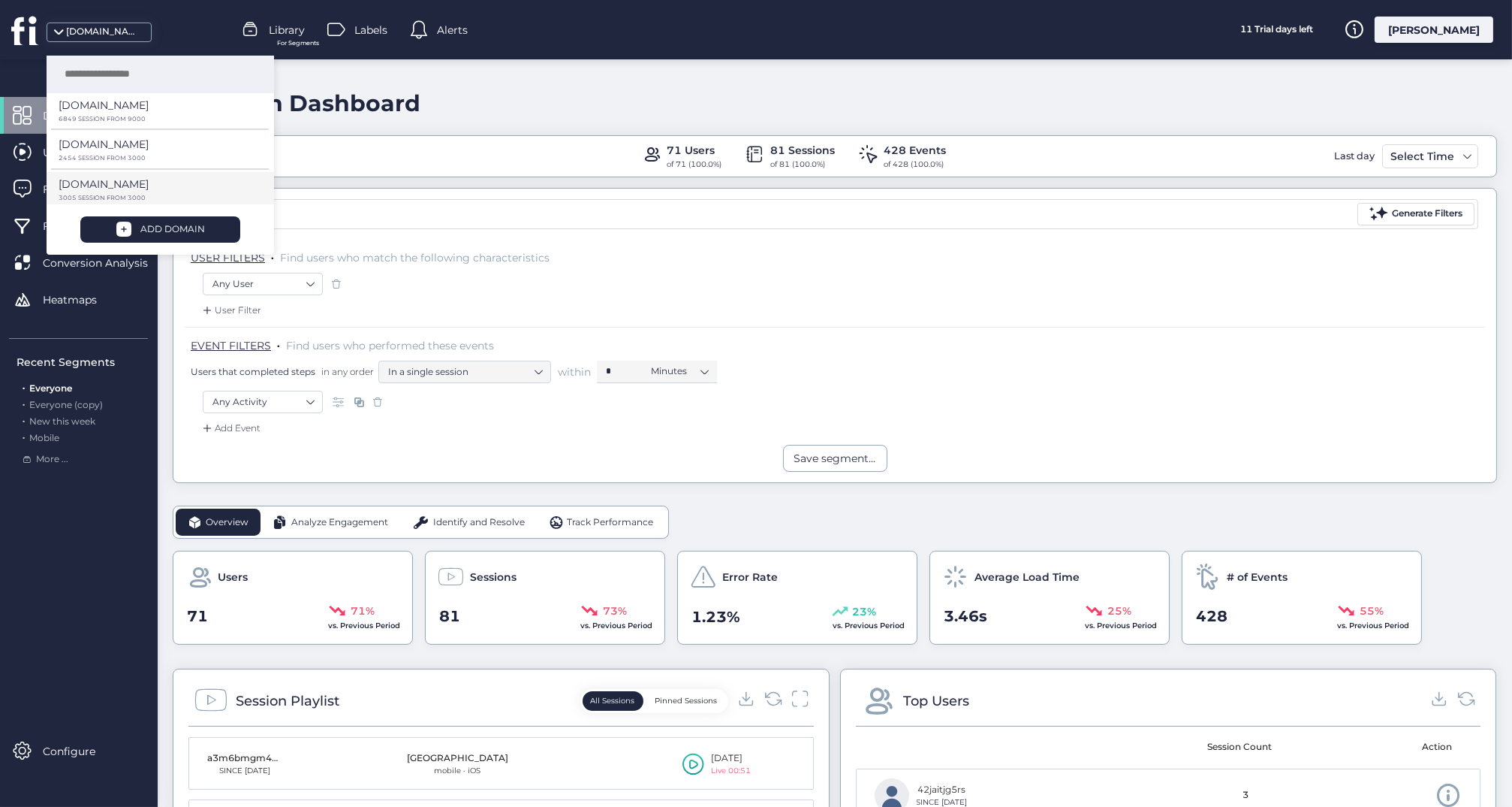
click at [120, 180] on div "[DOMAIN_NAME]" at bounding box center [154, 190] width 192 height 27
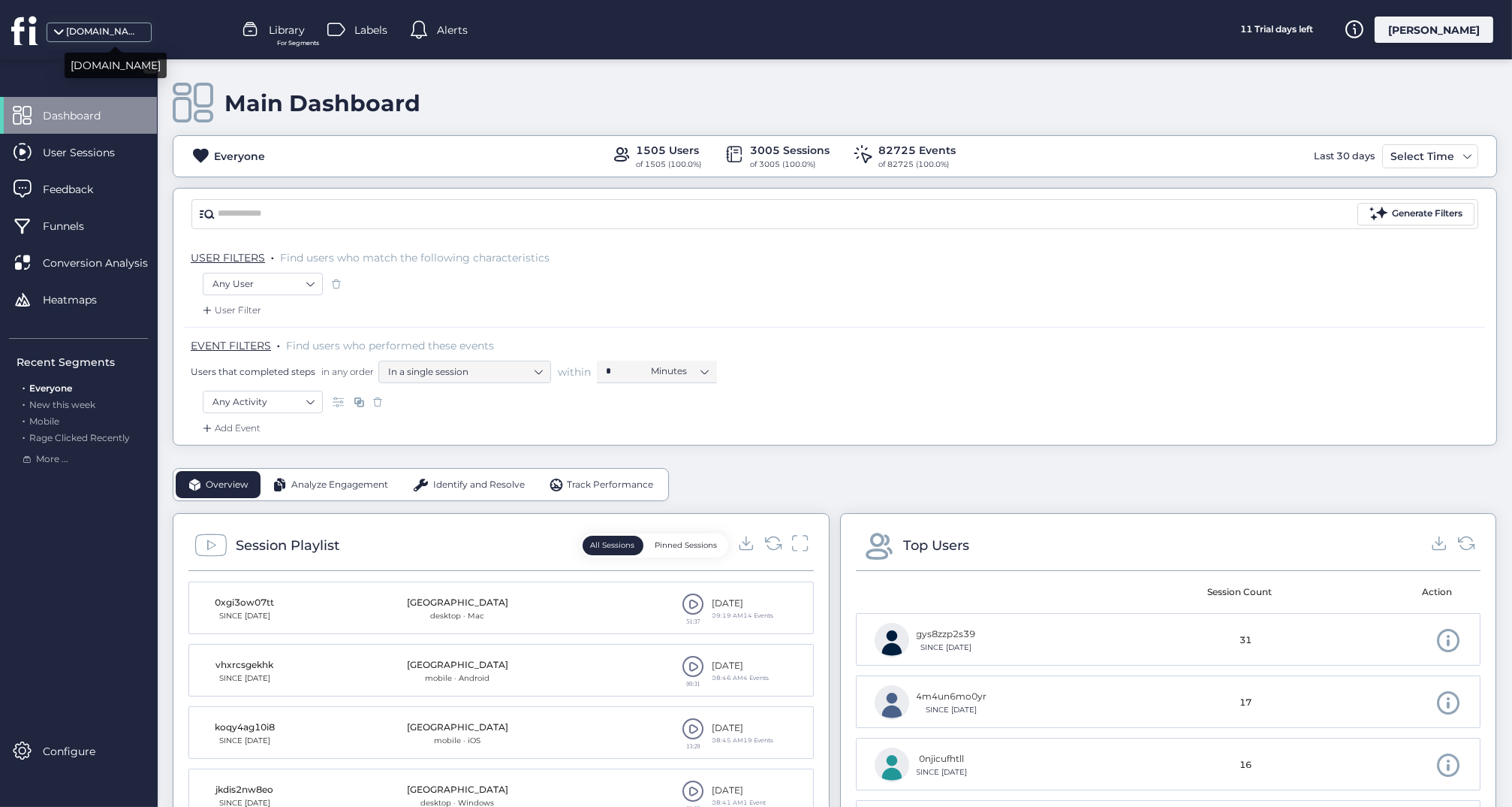
click at [109, 31] on div "[DOMAIN_NAME]" at bounding box center [104, 32] width 75 height 14
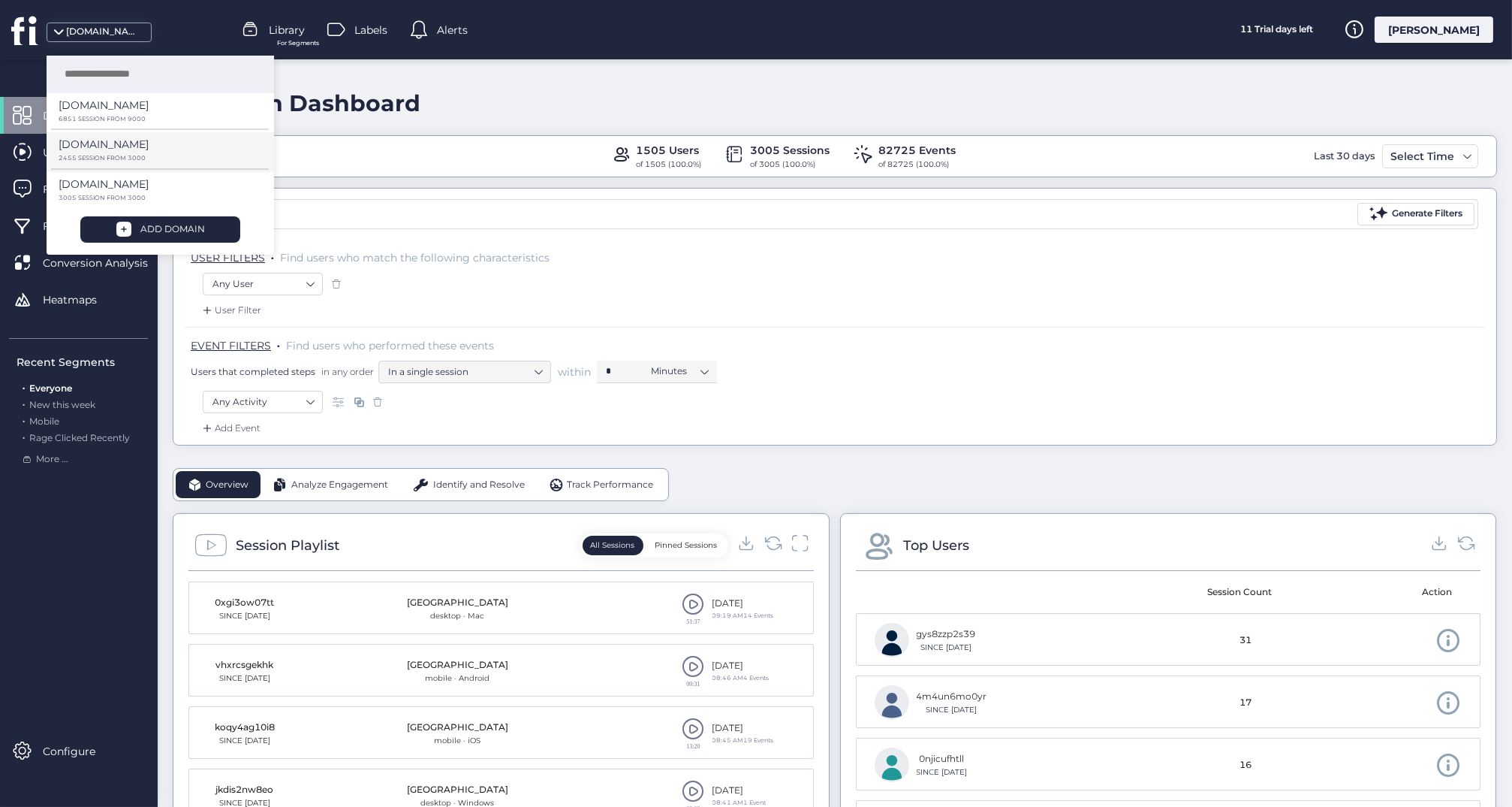
click at [100, 113] on p "[DOMAIN_NAME]" at bounding box center [104, 105] width 90 height 17
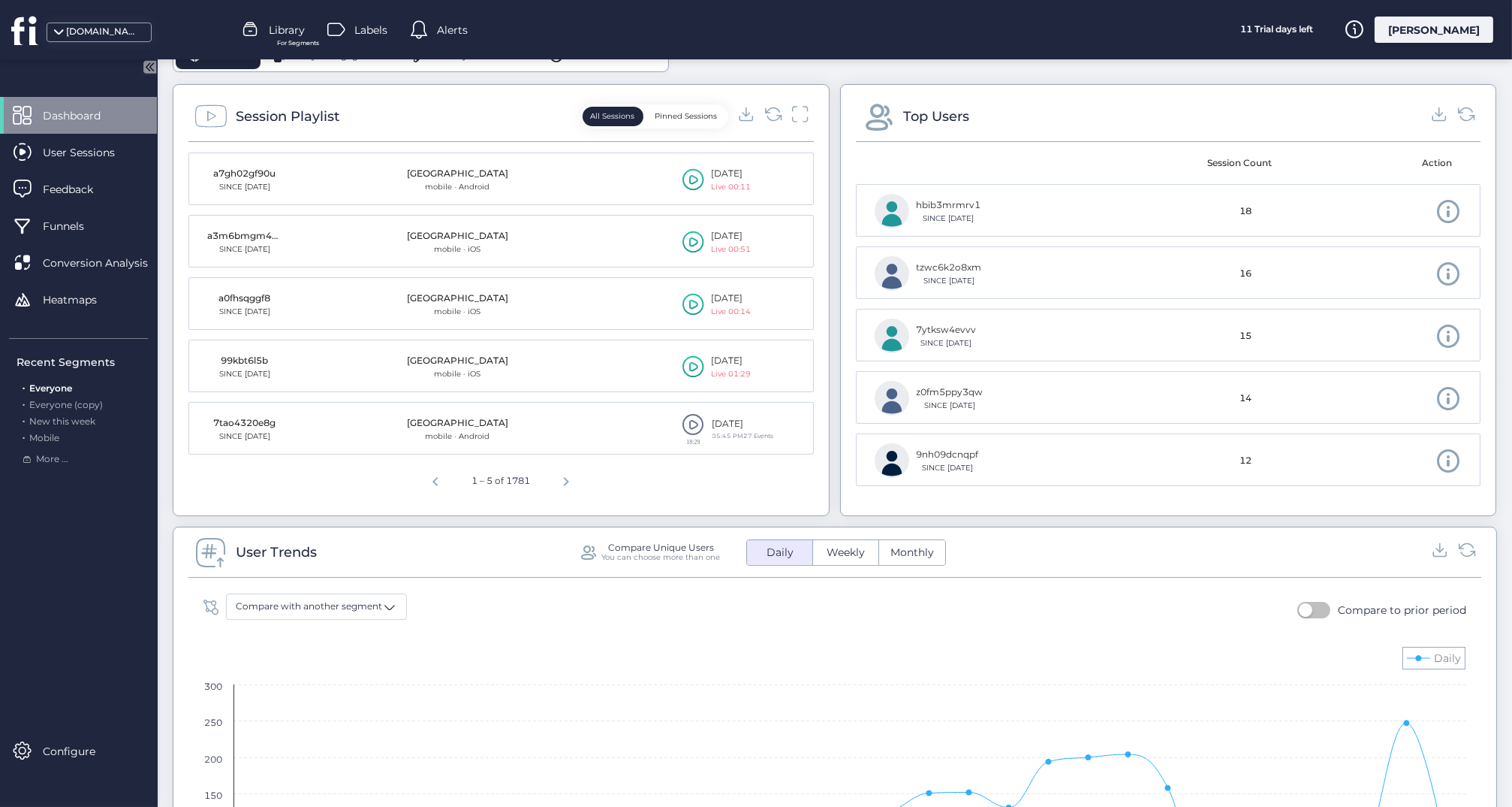
scroll to position [430, 0]
